Goal: Task Accomplishment & Management: Manage account settings

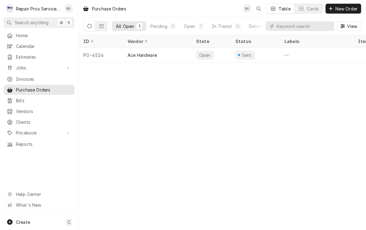
click at [132, 27] on div "All Open" at bounding box center [125, 26] width 18 height 6
click at [21, 33] on span "Home" at bounding box center [43, 35] width 55 height 6
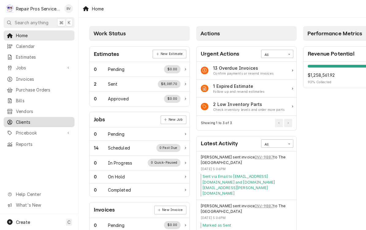
click at [20, 120] on span "Clients" at bounding box center [43, 122] width 55 height 6
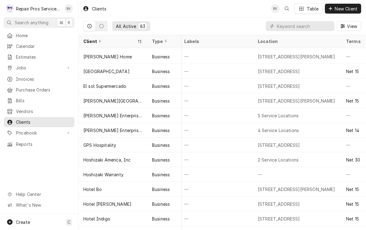
scroll to position [351, 2]
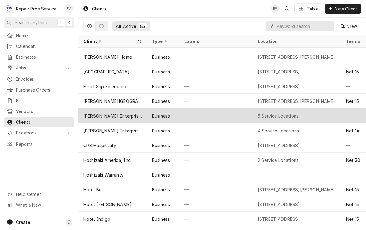
click at [141, 115] on div "[PERSON_NAME] Enterprises" at bounding box center [112, 115] width 69 height 15
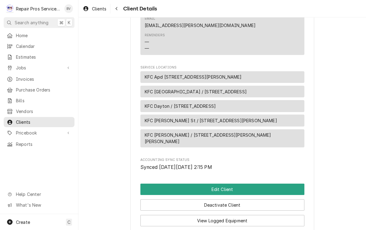
scroll to position [361, 0]
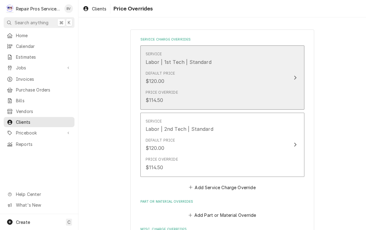
click at [297, 72] on button "Service Labor | 1st Tech | Standard Default Price $120.00 Price Override $114.50" at bounding box center [222, 77] width 164 height 64
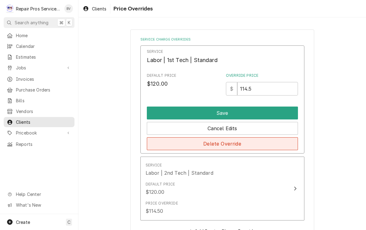
click at [281, 145] on button "Delete Override" at bounding box center [222, 143] width 151 height 13
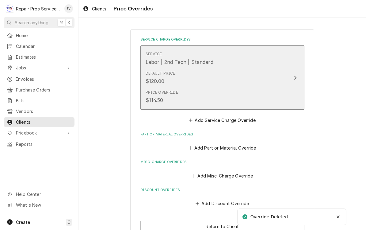
click at [297, 75] on div "Update Item" at bounding box center [295, 77] width 8 height 7
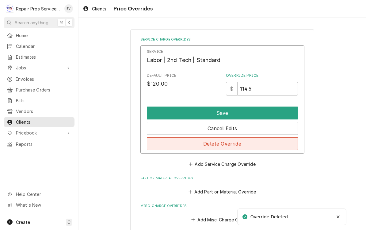
click at [273, 147] on button "Delete Override" at bounding box center [222, 143] width 151 height 13
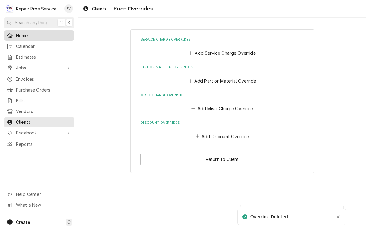
click at [22, 34] on span "Home" at bounding box center [43, 35] width 55 height 6
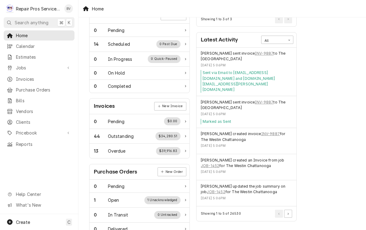
scroll to position [104, 0]
click at [21, 141] on span "Reports" at bounding box center [43, 144] width 55 height 6
click at [23, 141] on span "Reports" at bounding box center [43, 144] width 55 height 6
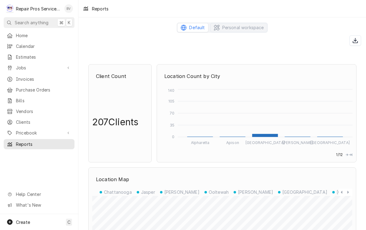
click at [69, 9] on div "Brian Volker's Avatar" at bounding box center [68, 8] width 9 height 9
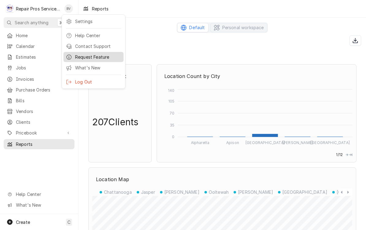
click at [83, 55] on div "Request Feature" at bounding box center [98, 57] width 46 height 6
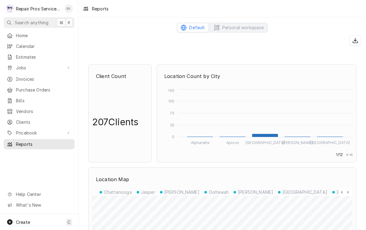
click at [69, 6] on div "Brian Volker's Avatar" at bounding box center [68, 8] width 9 height 9
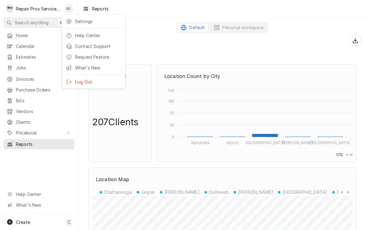
click at [304, 48] on html "R Repair Pros Services Inc BV Search anything ⌘ K Home Calendar Estimates Jobs …" at bounding box center [183, 115] width 366 height 230
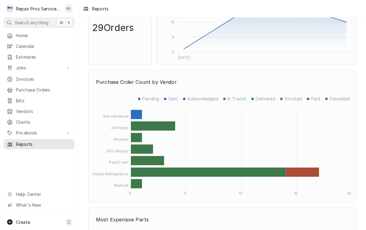
scroll to position [1882, 0]
